Goal: Information Seeking & Learning: Find contact information

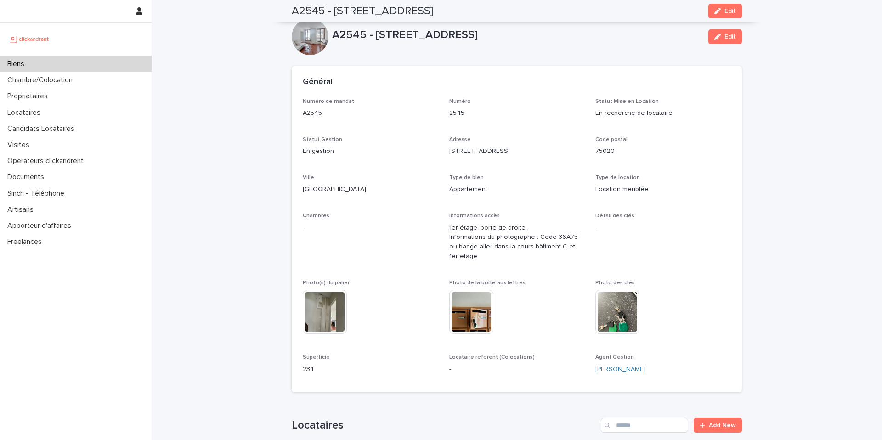
drag, startPoint x: 0, startPoint y: 0, endPoint x: 44, endPoint y: 64, distance: 77.3
click at [44, 64] on div "Biens" at bounding box center [76, 64] width 152 height 16
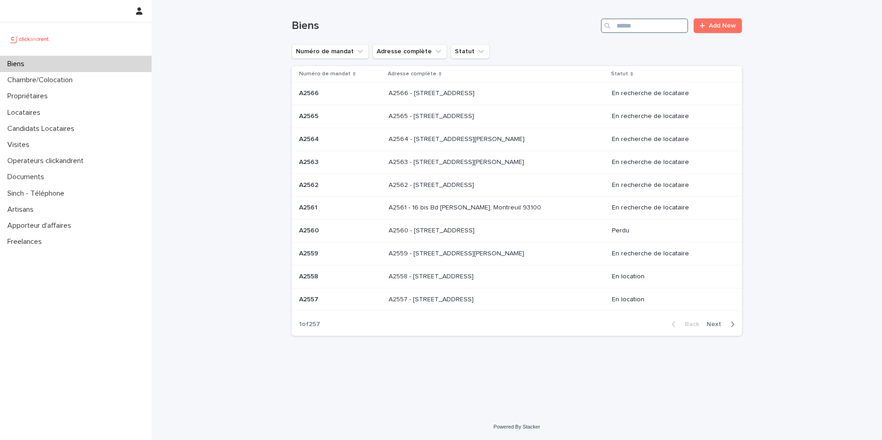
click at [640, 23] on input "Search" at bounding box center [644, 25] width 87 height 15
paste input "*****"
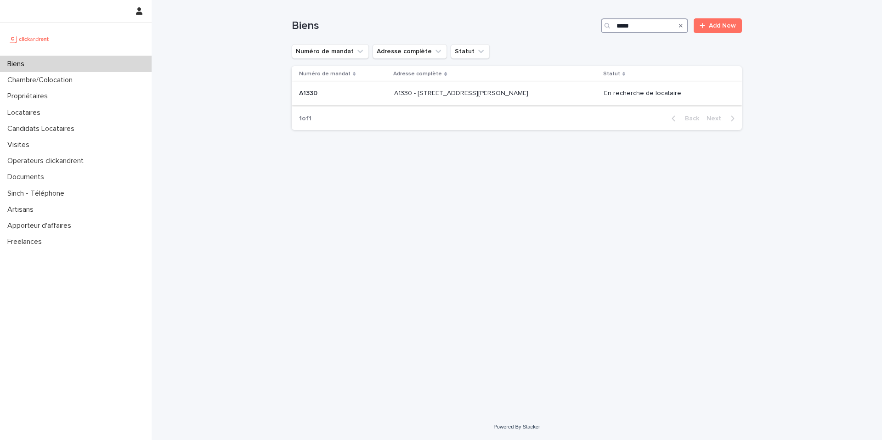
type input "*****"
click at [504, 95] on p "A1330 - 29 Rue Joséphine Baker, La Norville 91290" at bounding box center [462, 93] width 136 height 10
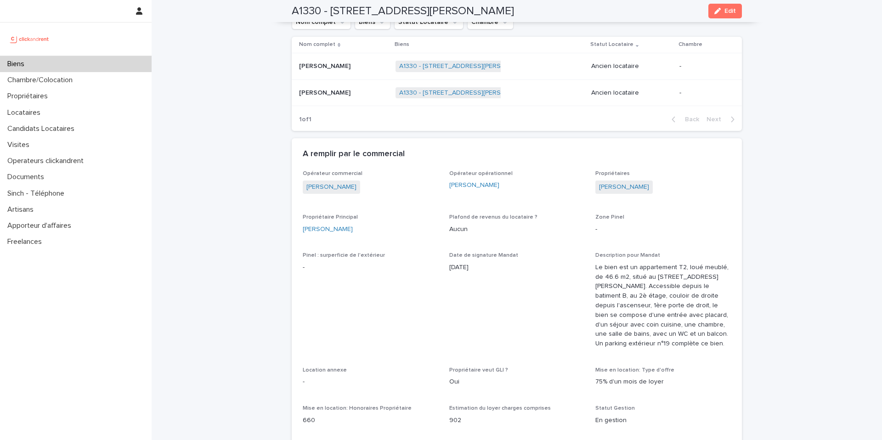
scroll to position [632, 0]
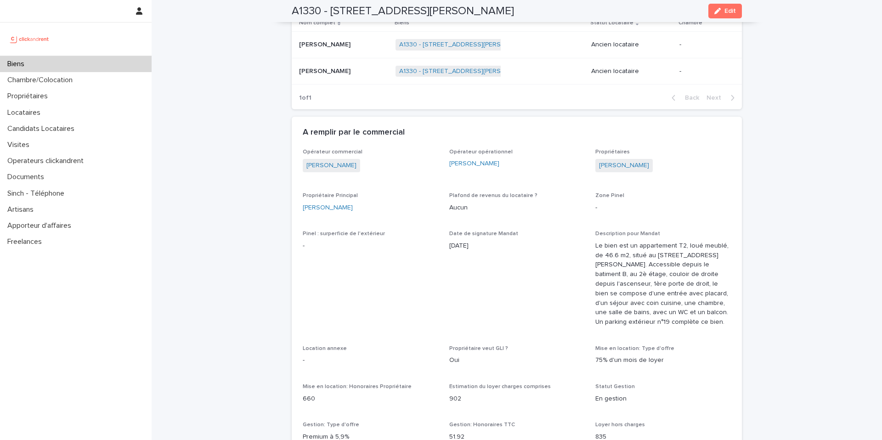
click at [16, 65] on p "Biens" at bounding box center [18, 64] width 28 height 9
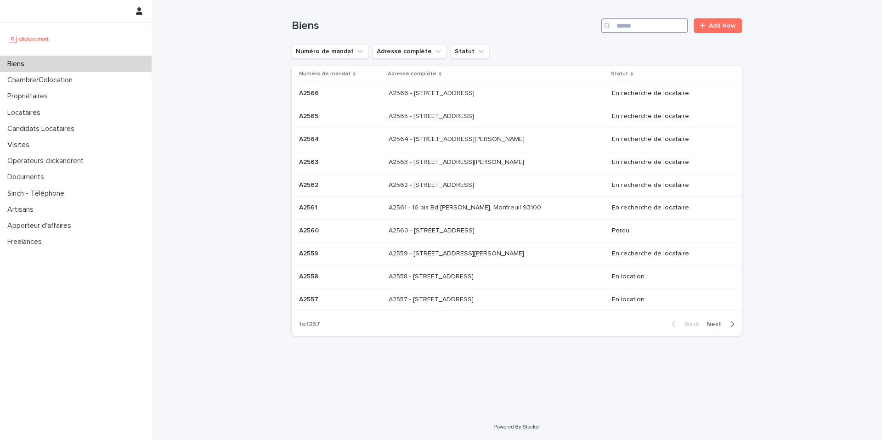
click at [647, 28] on input "Search" at bounding box center [644, 25] width 87 height 15
paste input "*****"
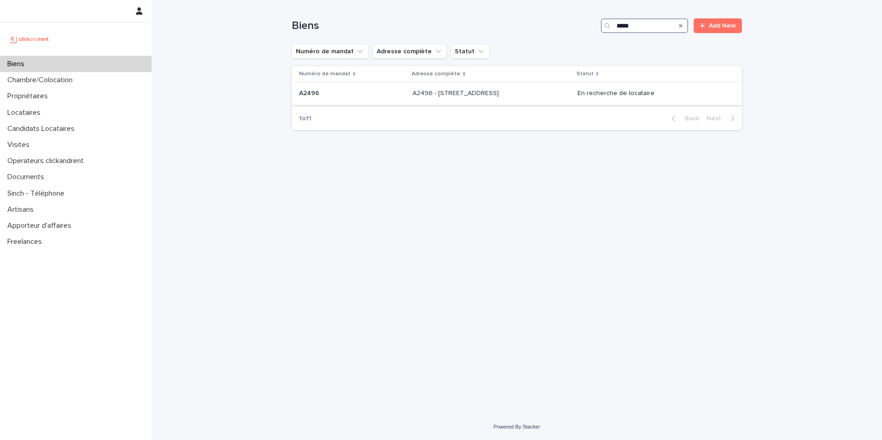
type input "*****"
click at [569, 96] on div "A2496 - 85 rue de l'Ourcq, Paris 75019 A2496 - 85 rue de l'Ourcq, Paris 75019" at bounding box center [490, 93] width 157 height 15
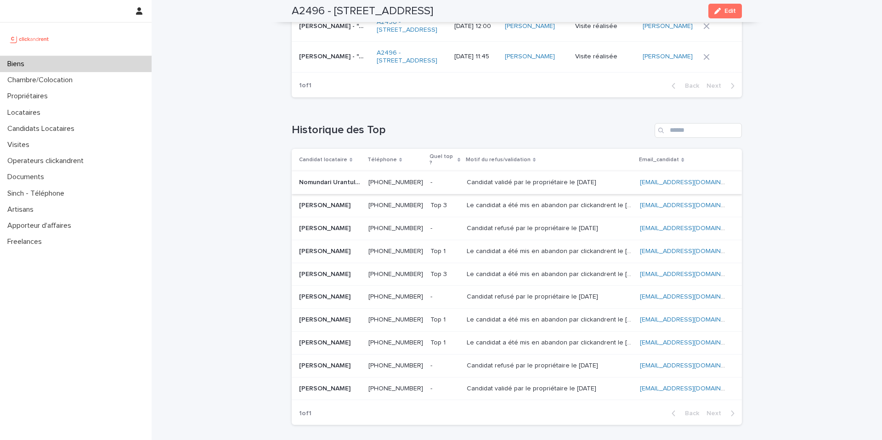
scroll to position [4202, 0]
click at [387, 179] on span "+33744731725" at bounding box center [395, 182] width 55 height 6
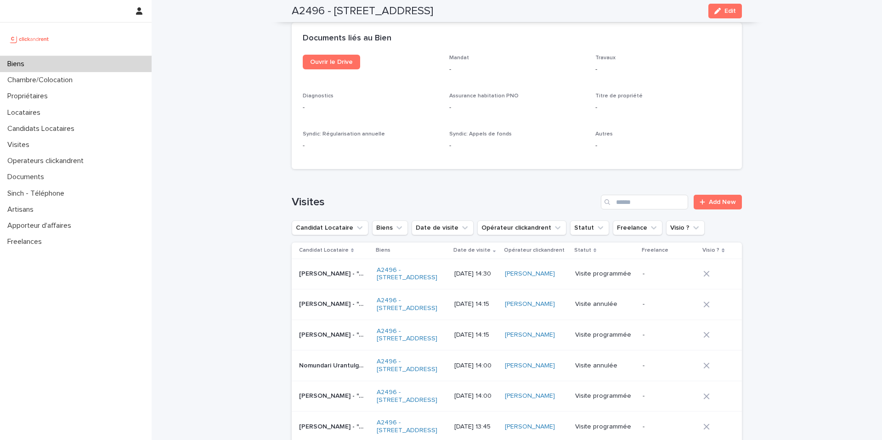
scroll to position [3649, 0]
copy h2 "A2496"
drag, startPoint x: 288, startPoint y: 12, endPoint x: 319, endPoint y: 11, distance: 30.8
click at [319, 11] on h2 "A2496 - 85 rue de l'Ourcq, Paris 75019" at bounding box center [362, 11] width 141 height 13
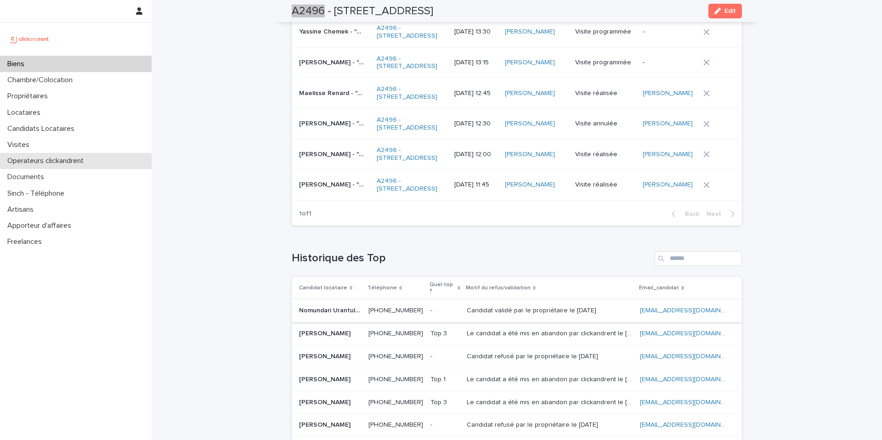
scroll to position [4202, 0]
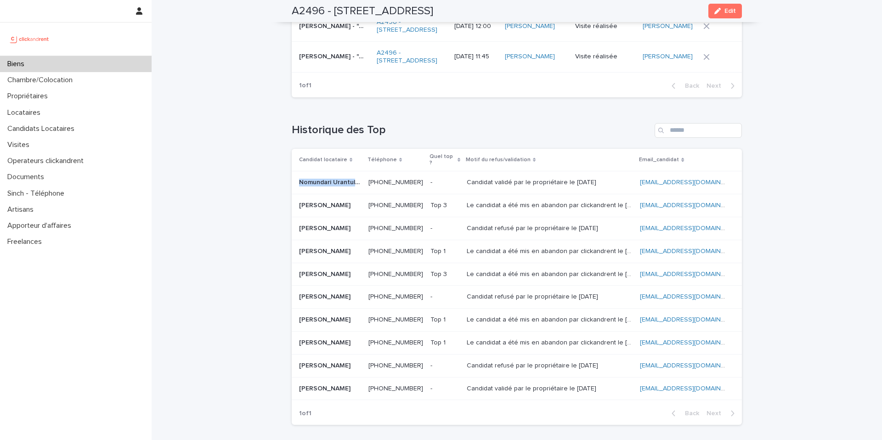
click at [295, 171] on td "Nomundari Urantulga Nomundari Urantulga" at bounding box center [328, 182] width 73 height 23
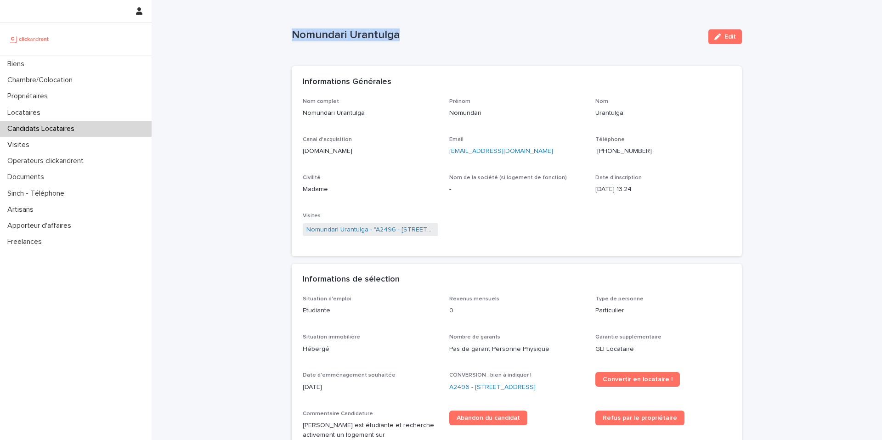
drag, startPoint x: 290, startPoint y: 37, endPoint x: 395, endPoint y: 35, distance: 105.2
click at [395, 35] on p "Nomundari Urantulga" at bounding box center [496, 34] width 409 height 13
copy p "Nomundari Urantulga"
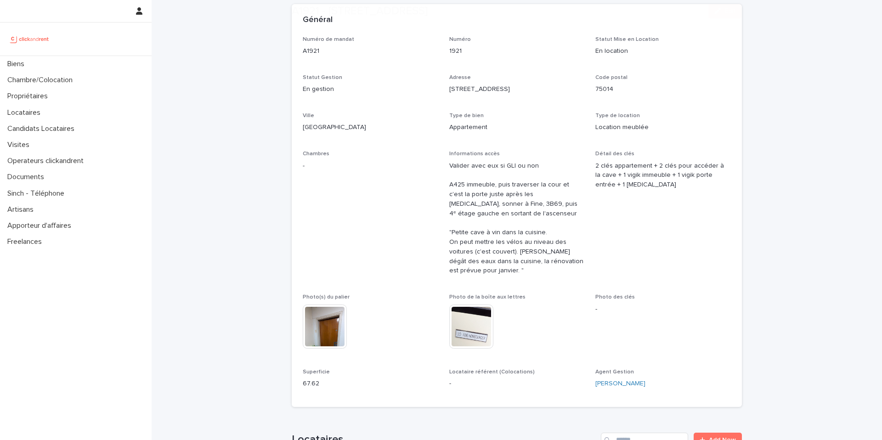
scroll to position [303, 0]
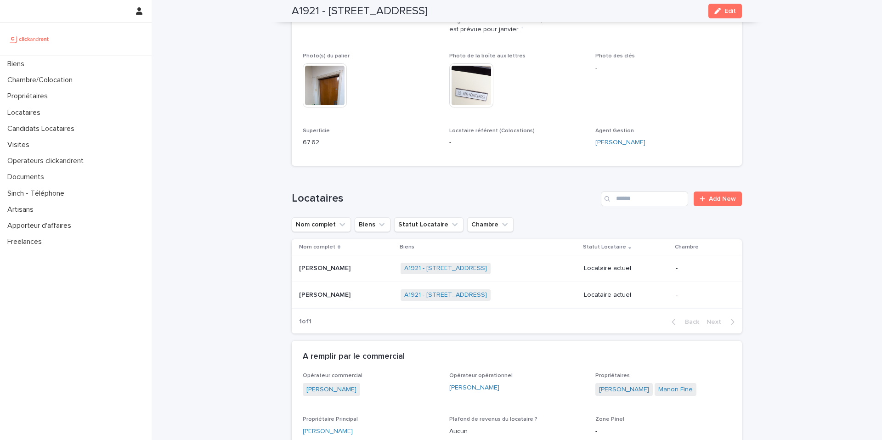
click at [314, 289] on p "[PERSON_NAME]" at bounding box center [325, 294] width 53 height 10
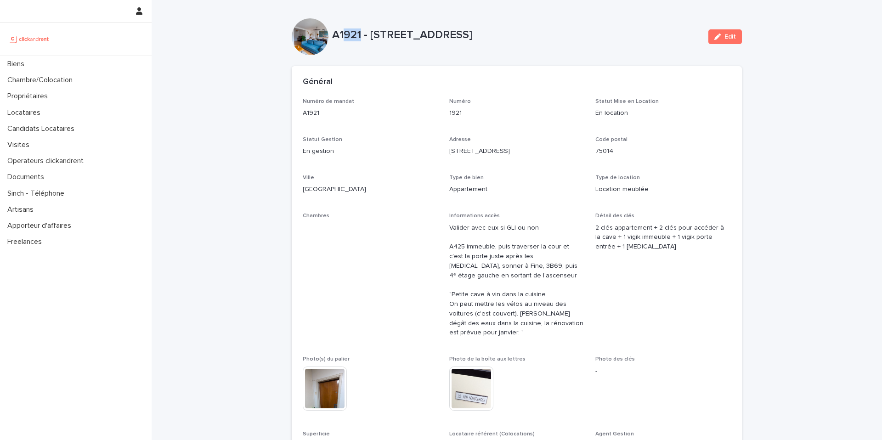
drag, startPoint x: 358, startPoint y: 34, endPoint x: 338, endPoint y: 34, distance: 19.7
click at [338, 34] on p "A1921 - [STREET_ADDRESS]" at bounding box center [516, 34] width 369 height 13
click at [343, 45] on div "A1921 - 11A rue du Moulin Vert, Paris 75014 Edit" at bounding box center [517, 36] width 450 height 37
drag, startPoint x: 359, startPoint y: 34, endPoint x: 337, endPoint y: 35, distance: 21.6
click at [337, 35] on p "A1921 - [STREET_ADDRESS]" at bounding box center [516, 34] width 369 height 13
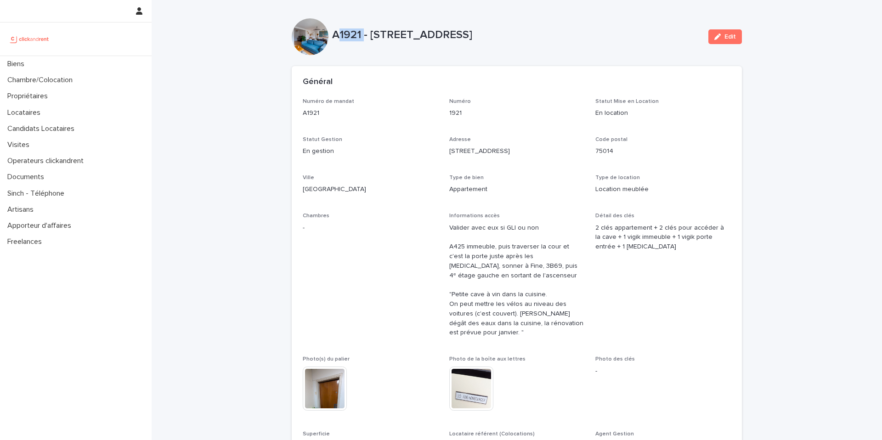
copy p "1921"
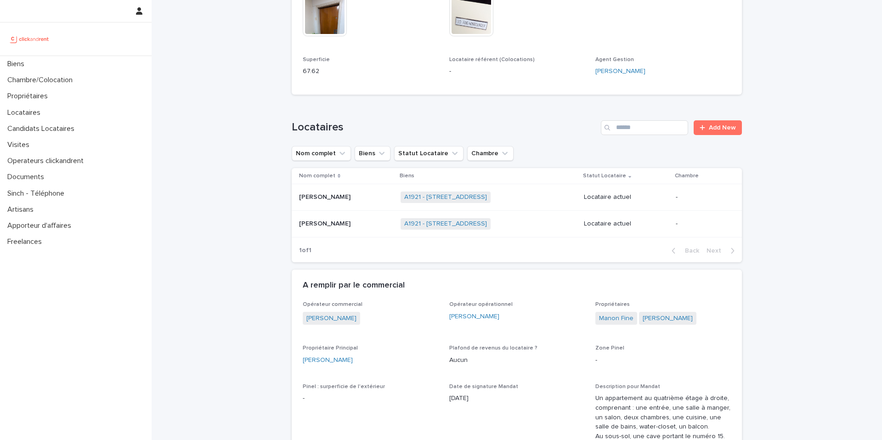
scroll to position [425, 0]
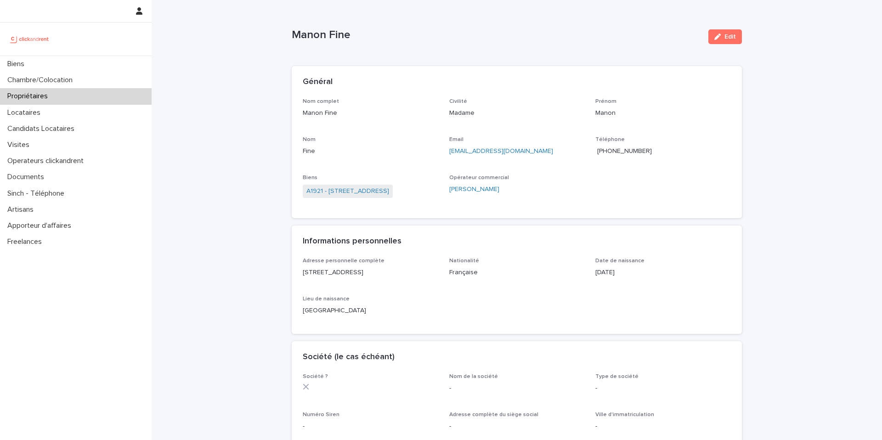
click at [622, 154] on span "[PHONE_NUMBER]" at bounding box center [624, 151] width 55 height 6
click at [35, 62] on div "Biens" at bounding box center [76, 64] width 152 height 16
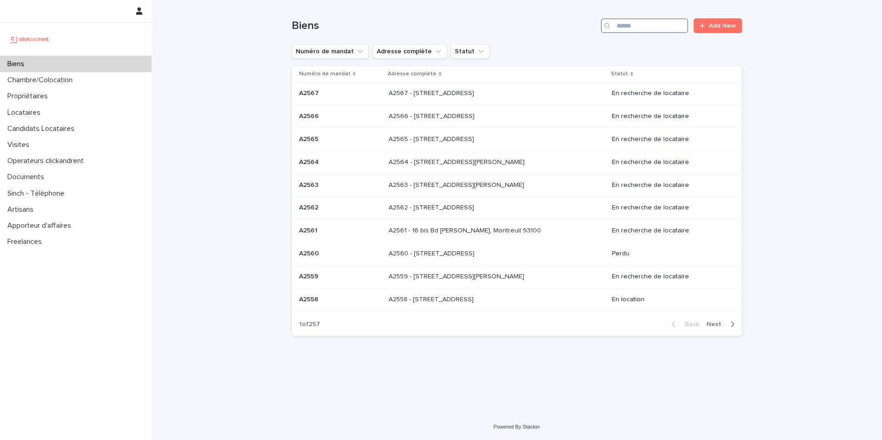
click at [624, 26] on input "Search" at bounding box center [644, 25] width 87 height 15
paste input "****"
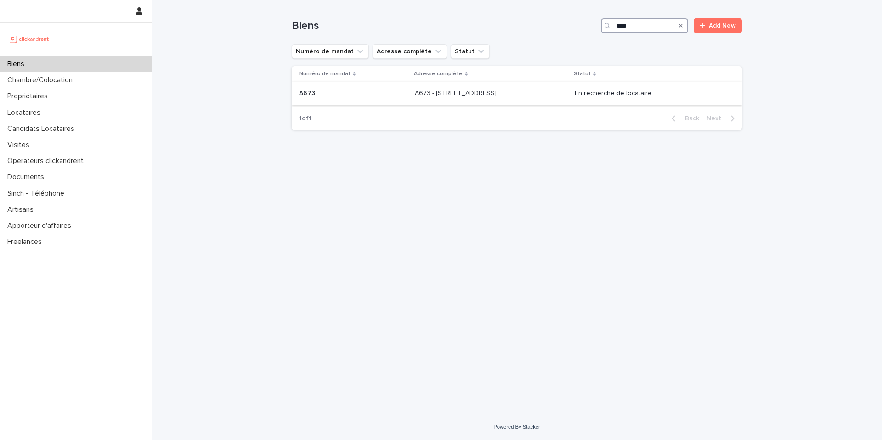
type input "****"
click at [496, 91] on p "A673 - 30 rue Carême Prenant, Argenteuil 95100" at bounding box center [457, 93] width 84 height 10
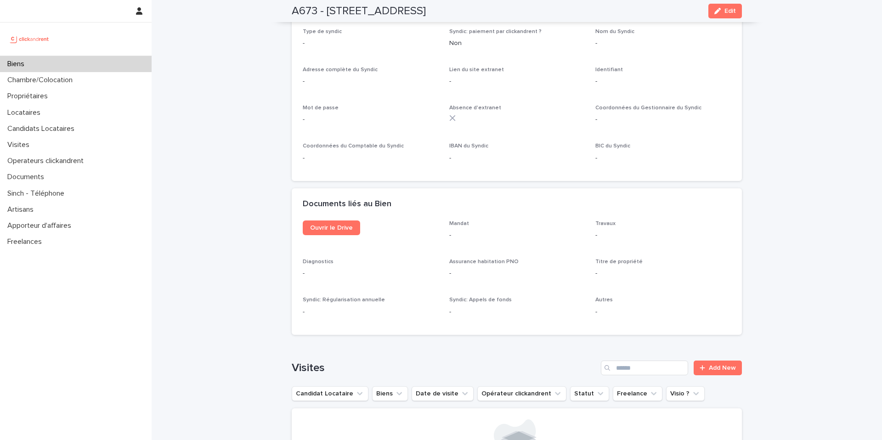
scroll to position [3195, 0]
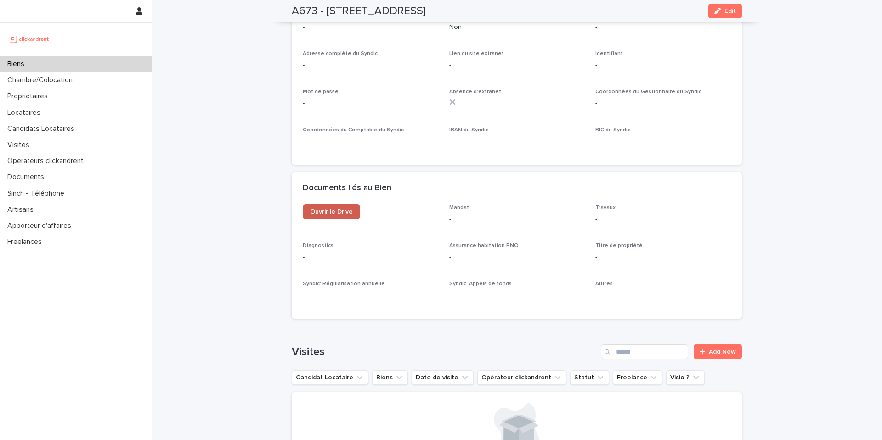
click at [329, 204] on link "Ouvrir le Drive" at bounding box center [331, 211] width 57 height 15
click at [320, 208] on span "Ouvrir le Drive" at bounding box center [331, 211] width 43 height 6
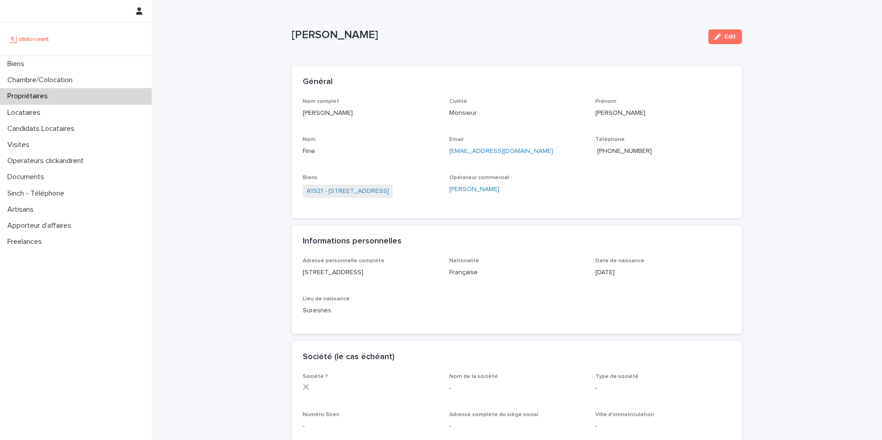
click at [621, 149] on span "[PHONE_NUMBER]" at bounding box center [624, 151] width 55 height 6
